Goal: Information Seeking & Learning: Learn about a topic

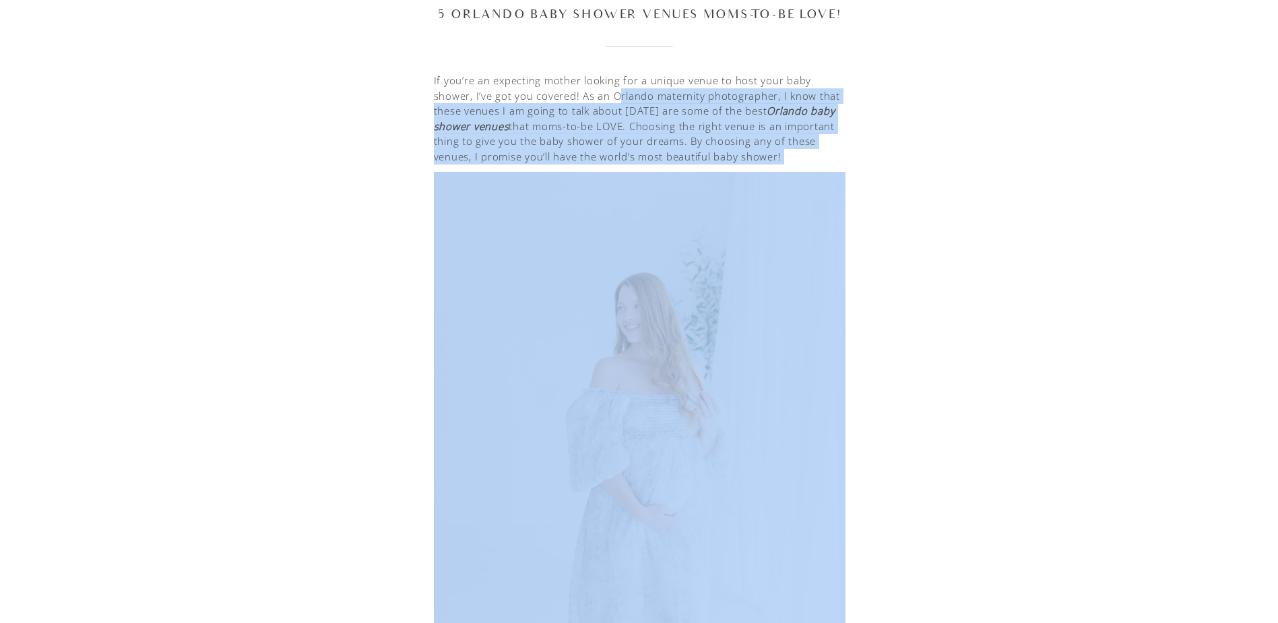
drag, startPoint x: 617, startPoint y: 171, endPoint x: 624, endPoint y: 182, distance: 12.7
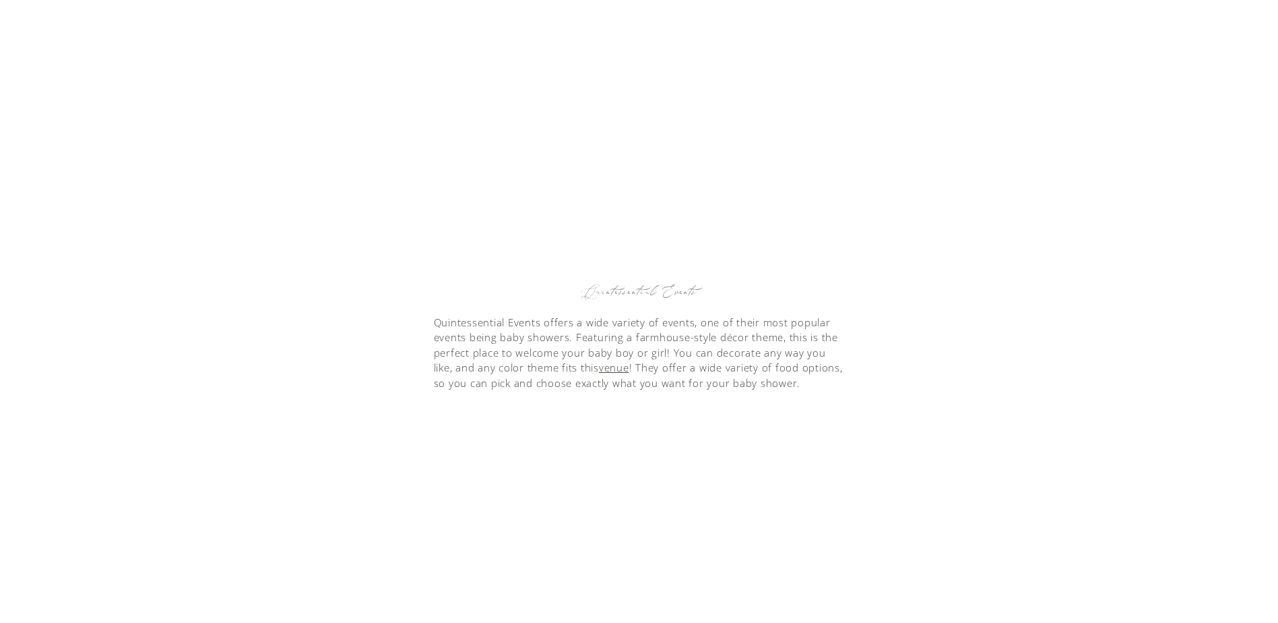
scroll to position [1752, 0]
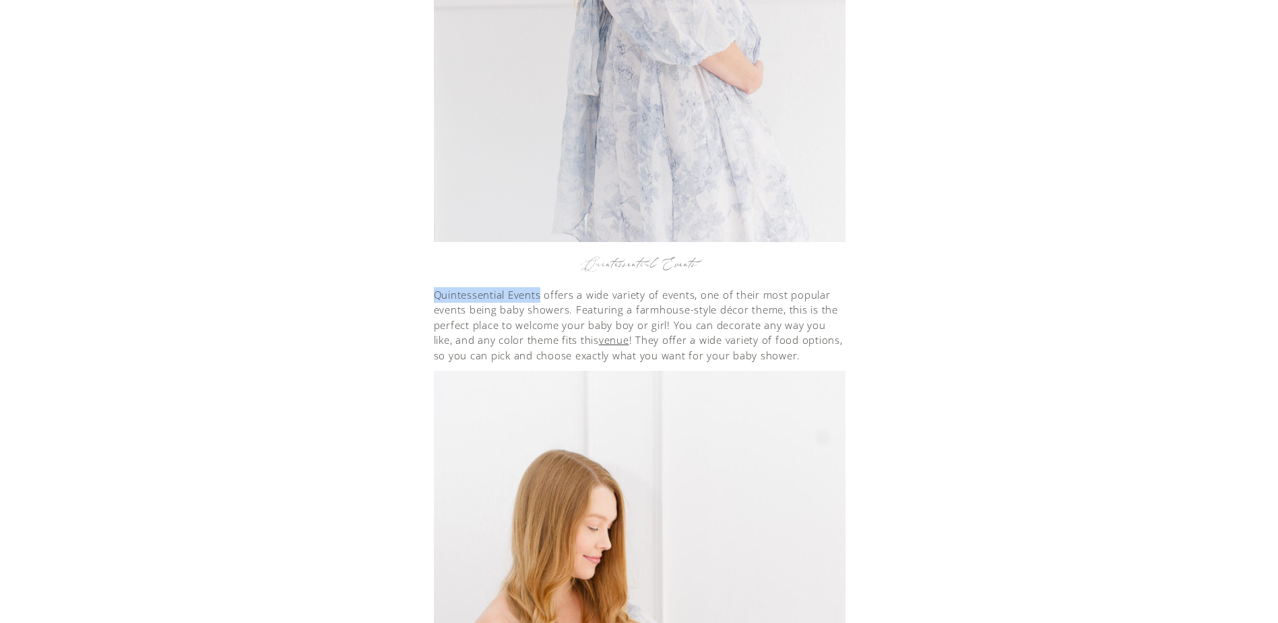
drag, startPoint x: 433, startPoint y: 295, endPoint x: 542, endPoint y: 289, distance: 108.7
click at [542, 289] on p "Quintessential Events offers a wide variety of events, one of their most popula…" at bounding box center [640, 325] width 412 height 76
copy p "Quintessential Events"
click at [619, 344] on link "venue" at bounding box center [614, 339] width 30 height 13
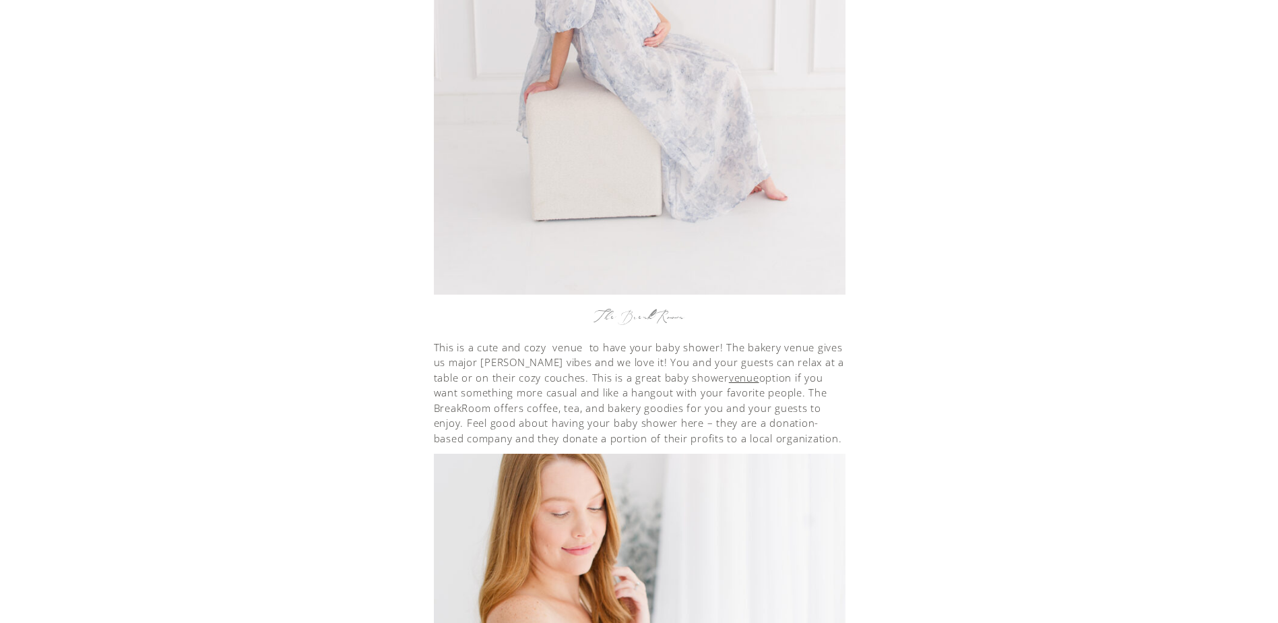
scroll to position [3235, 0]
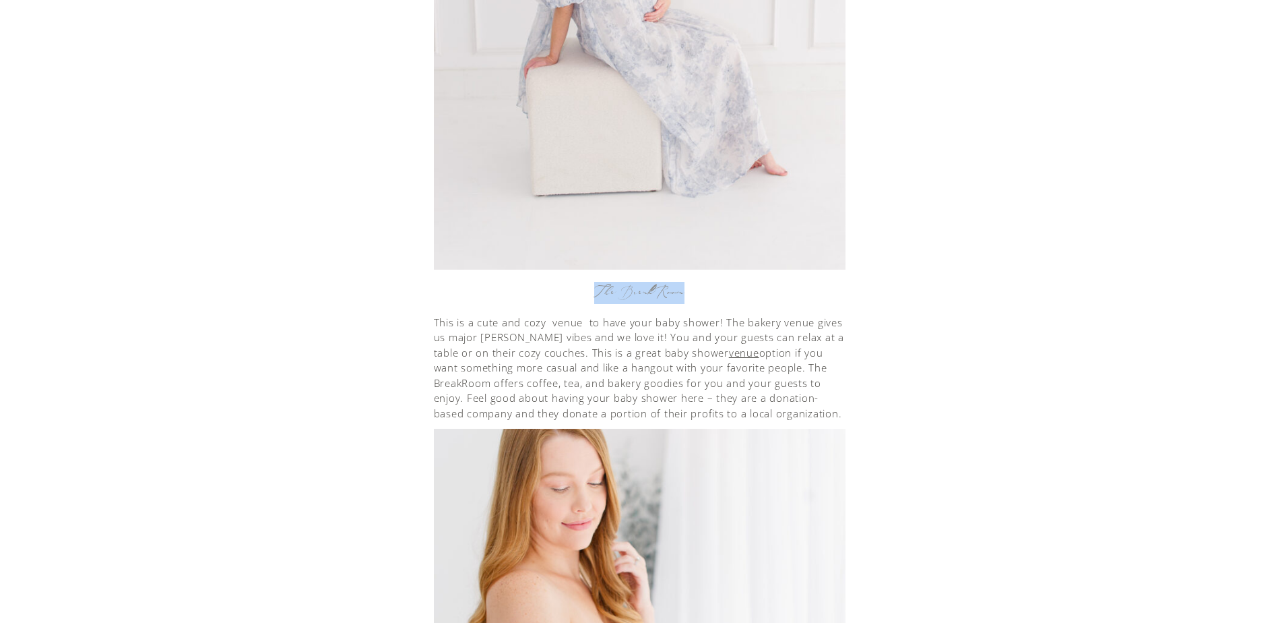
drag, startPoint x: 696, startPoint y: 297, endPoint x: 595, endPoint y: 292, distance: 101.2
click at [595, 292] on h3 "The BreakRoom" at bounding box center [640, 293] width 412 height 22
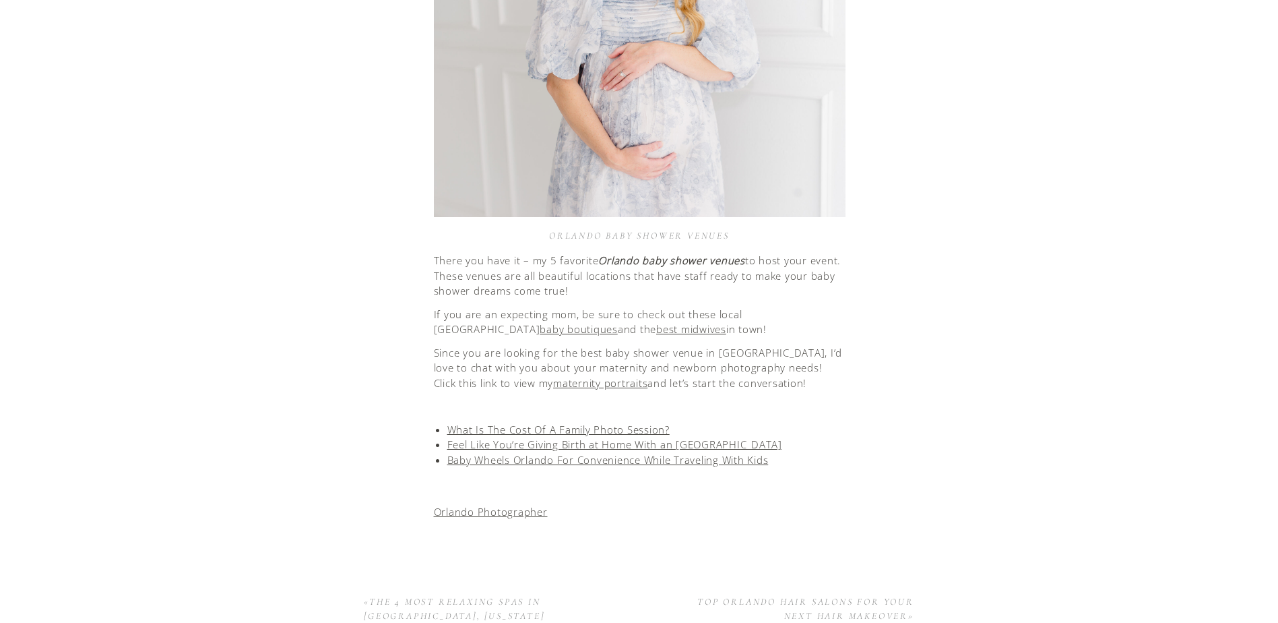
scroll to position [4515, 0]
